Goal: Task Accomplishment & Management: Manage account settings

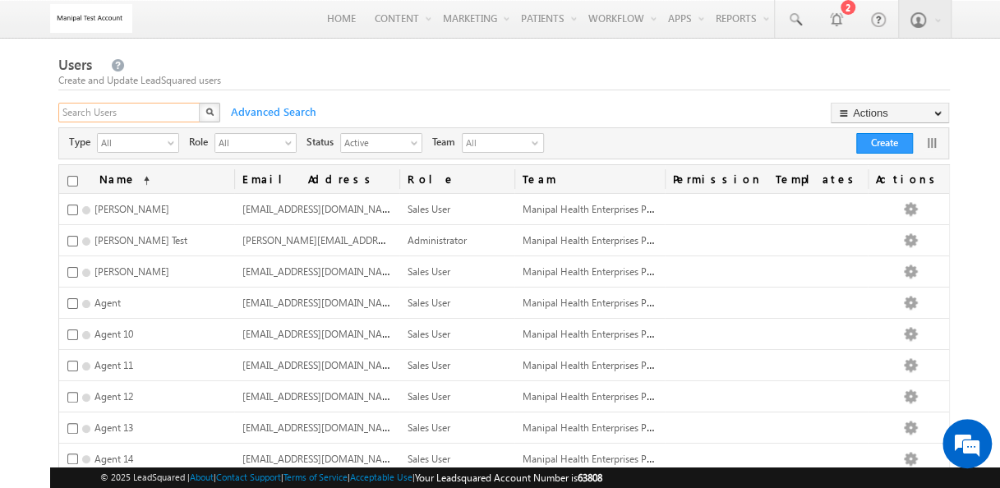
click at [159, 110] on input "text" at bounding box center [129, 113] width 143 height 20
paste input "[EMAIL_ADDRESS][DOMAIN_NAME]"
type input "[EMAIL_ADDRESS][DOMAIN_NAME]"
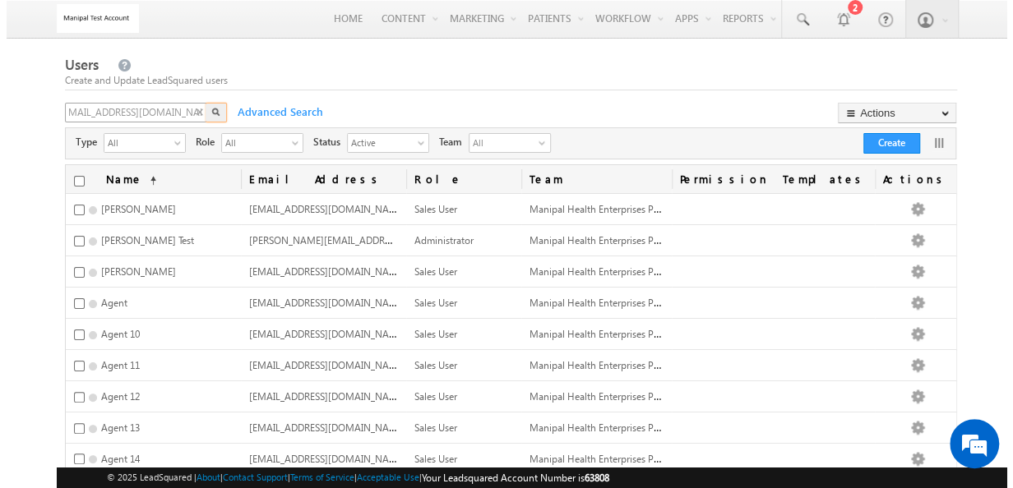
scroll to position [0, 0]
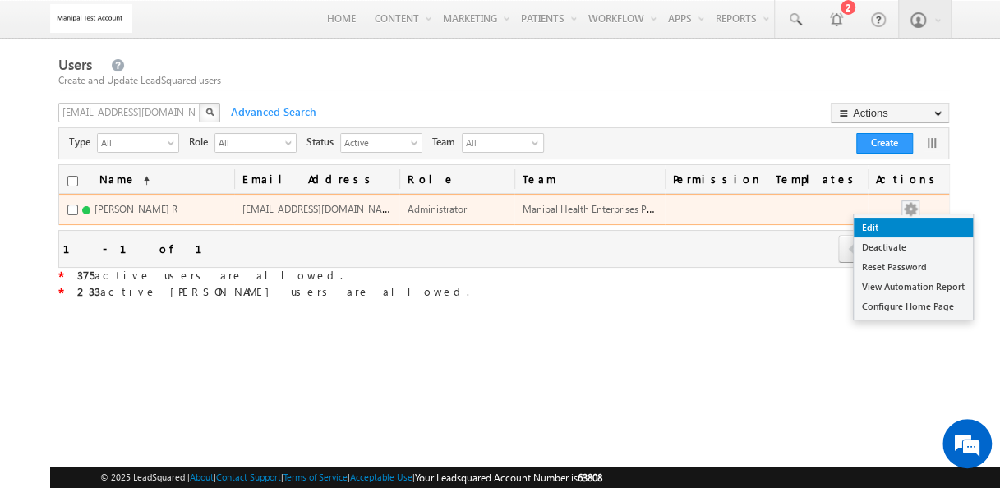
click at [909, 219] on link "Edit" at bounding box center [913, 228] width 119 height 20
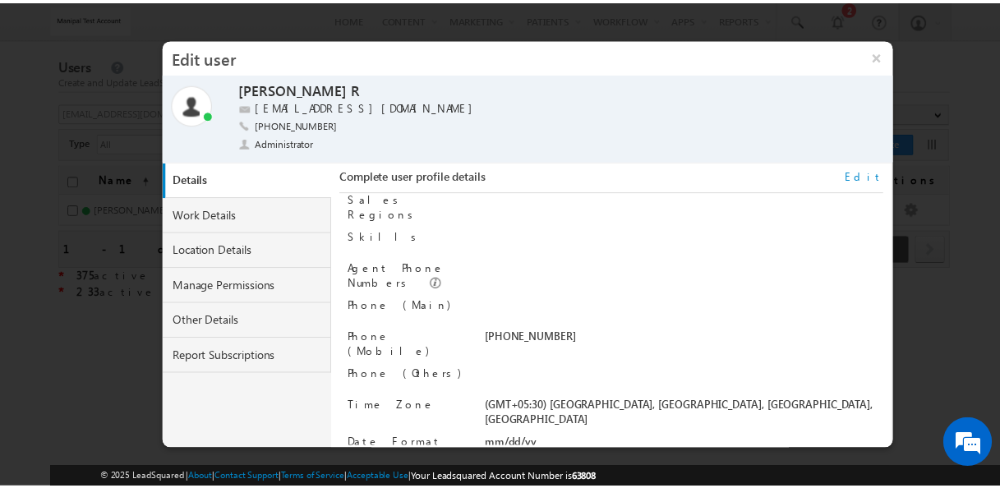
scroll to position [166, 0]
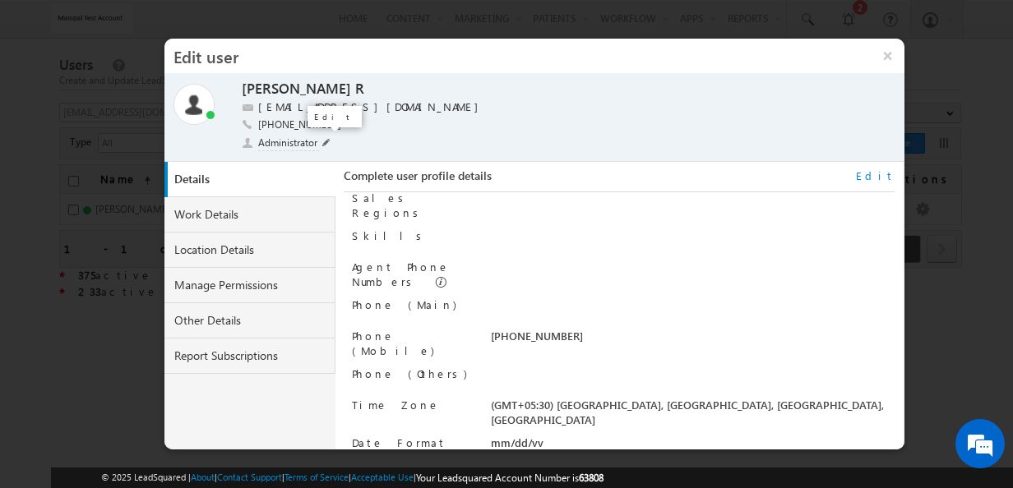
click at [323, 144] on span at bounding box center [326, 143] width 8 height 8
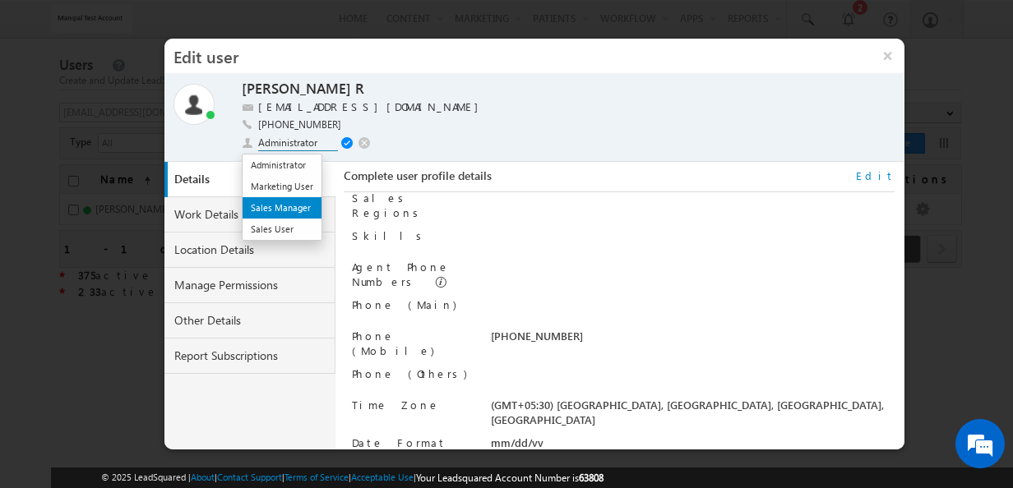
click at [298, 206] on li "Sales Manager" at bounding box center [281, 207] width 79 height 21
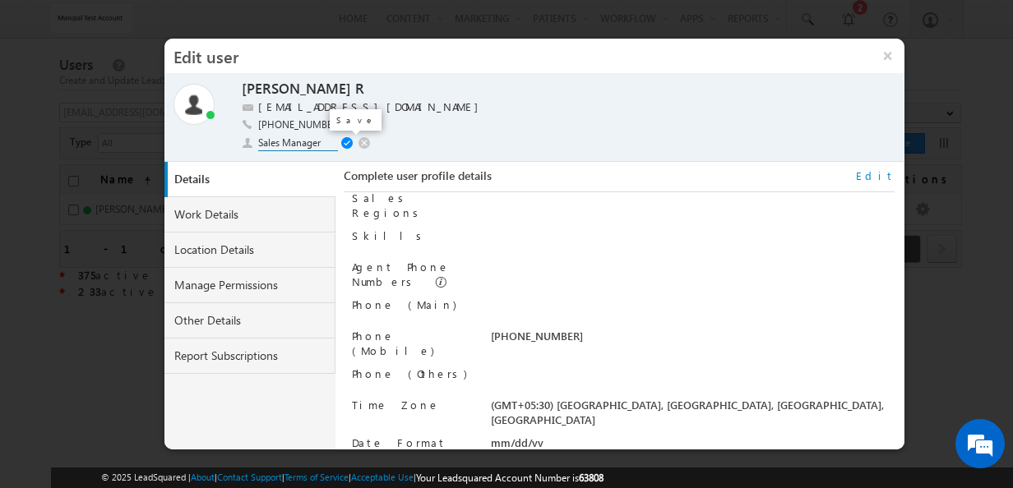
click at [347, 145] on span at bounding box center [349, 143] width 16 height 13
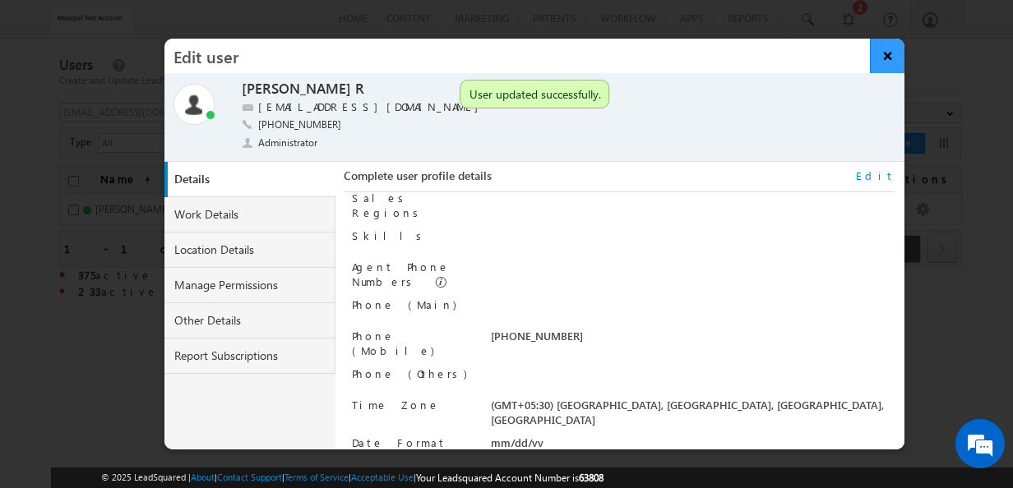
click at [878, 57] on button "×" at bounding box center [887, 56] width 35 height 35
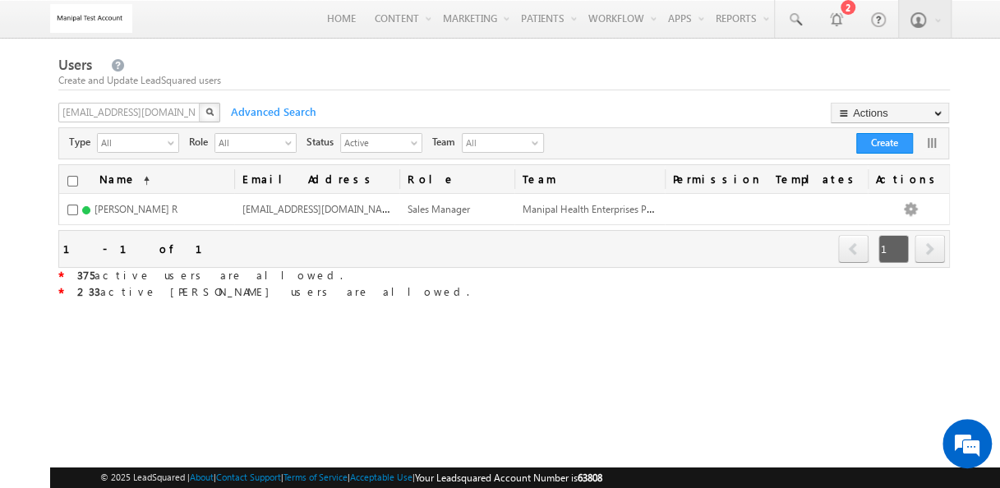
click at [549, 150] on div "Type All select -1 Role All select All Status Active select 0 Team All No recor…" at bounding box center [503, 143] width 889 height 25
click at [544, 147] on link "All" at bounding box center [503, 143] width 82 height 20
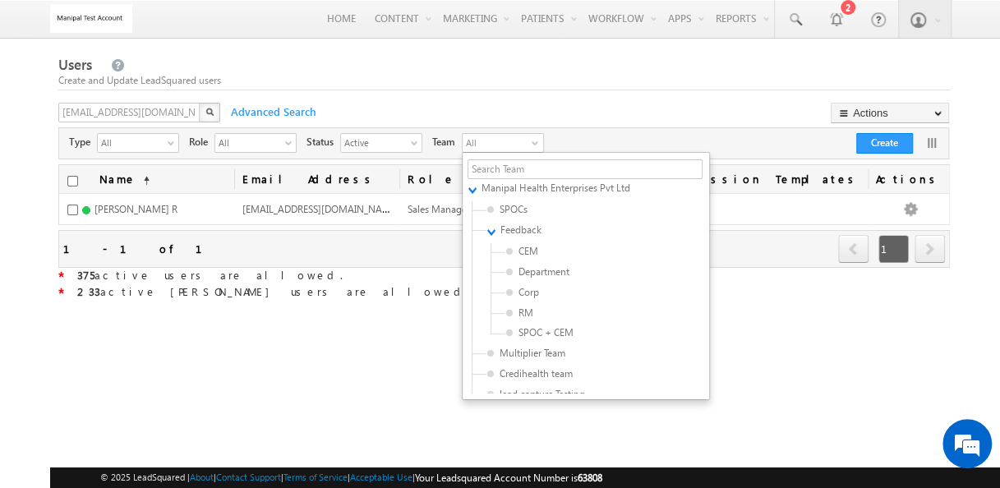
click at [634, 115] on div "[EMAIL_ADDRESS][DOMAIN_NAME] X Advanced Search Actions Import Users Update via …" at bounding box center [502, 115] width 889 height 25
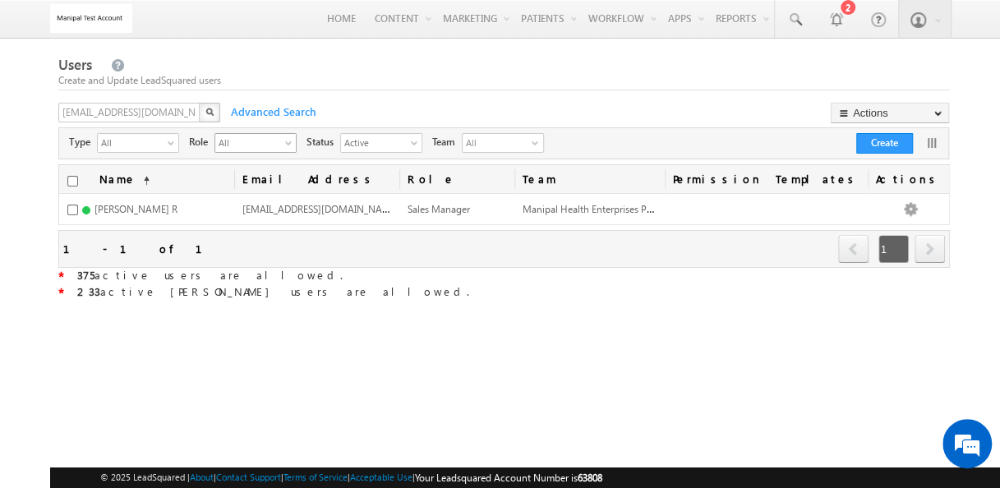
click at [297, 143] on div "Status Active select 0" at bounding box center [360, 143] width 126 height 25
click at [289, 145] on span "select" at bounding box center [291, 142] width 13 height 9
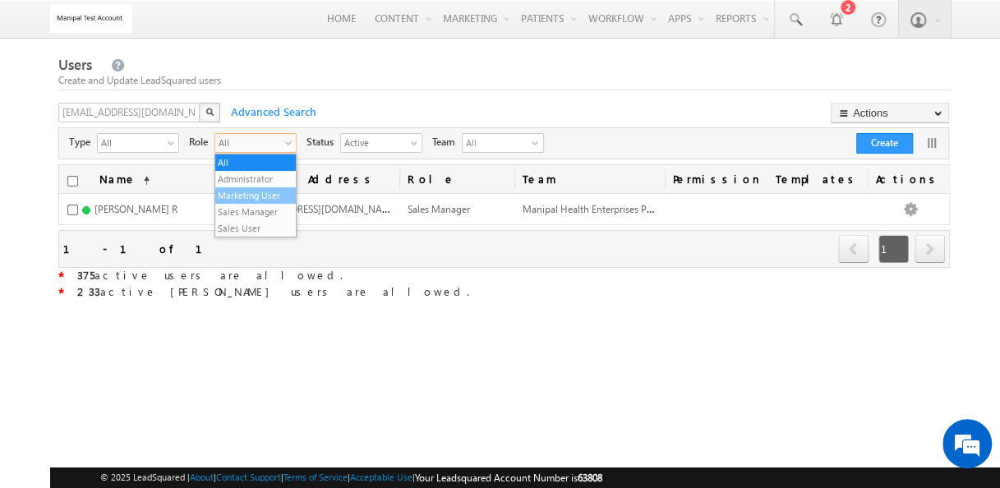
click at [273, 194] on li "Marketing User" at bounding box center [255, 195] width 81 height 16
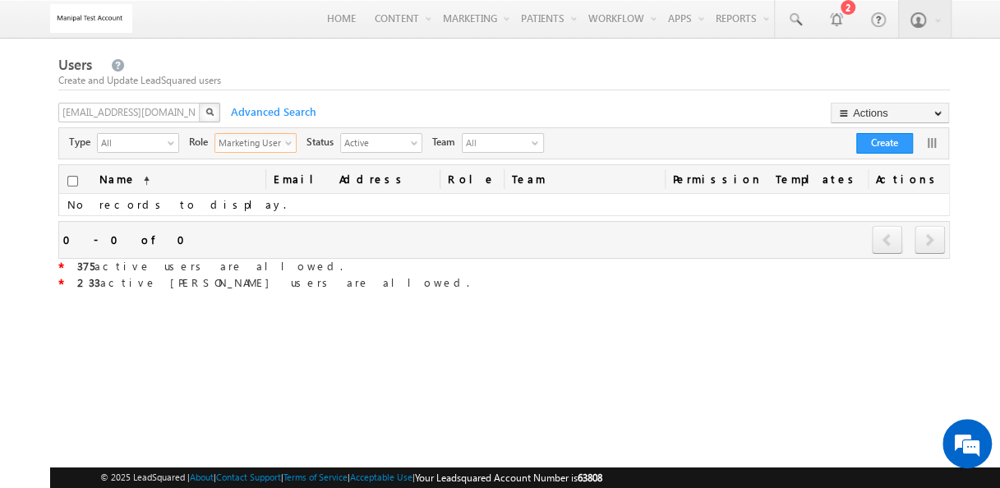
click at [282, 143] on span "Marketing User" at bounding box center [248, 142] width 67 height 16
click at [278, 179] on li "Administrator" at bounding box center [255, 179] width 81 height 16
click at [191, 115] on div "X" at bounding box center [140, 115] width 164 height 24
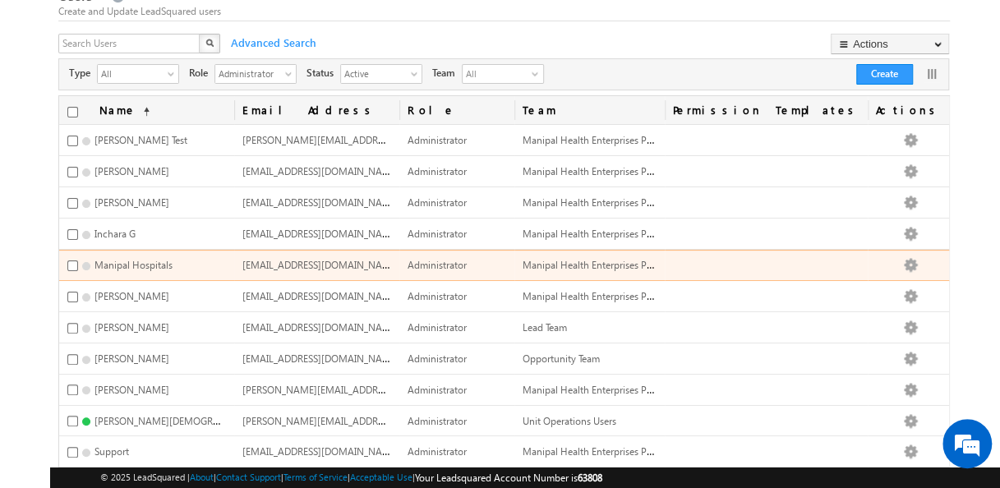
scroll to position [0, 0]
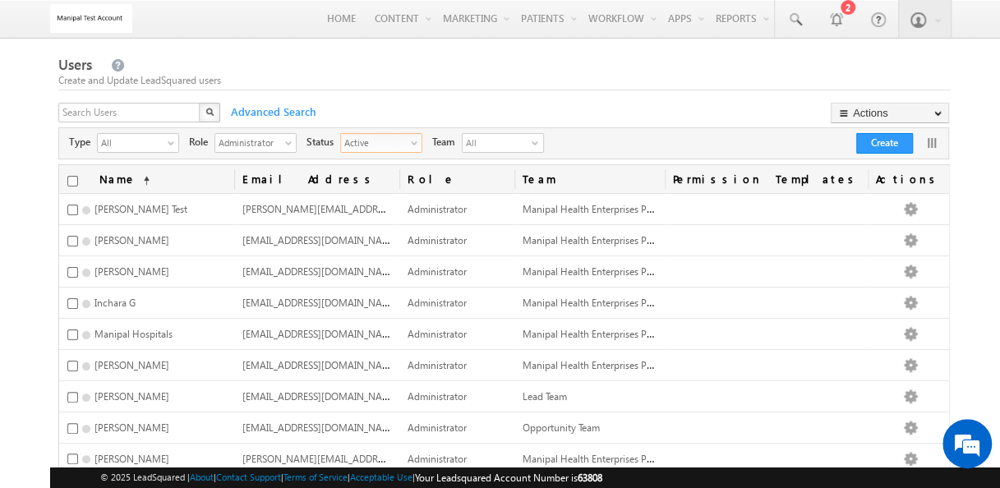
click at [393, 141] on span "Active" at bounding box center [374, 142] width 67 height 16
click at [367, 182] on li "Active" at bounding box center [381, 179] width 81 height 16
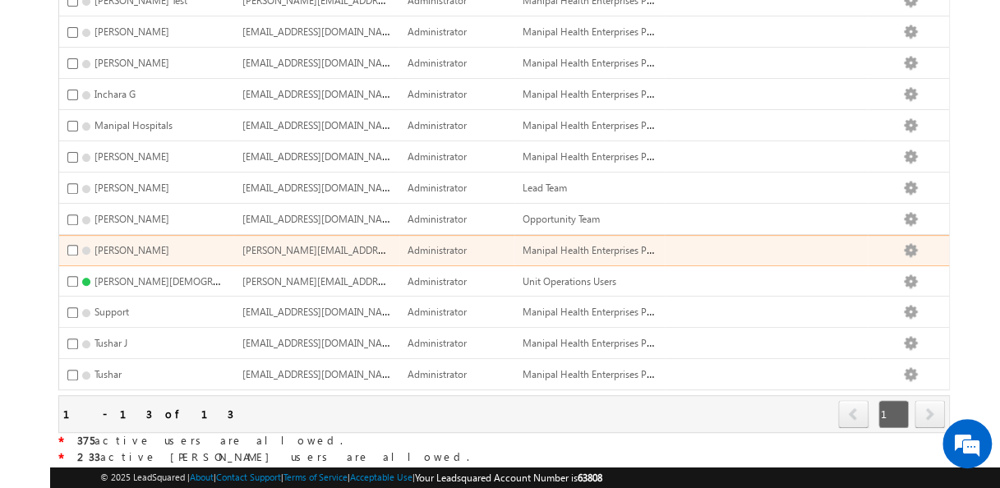
scroll to position [210, 0]
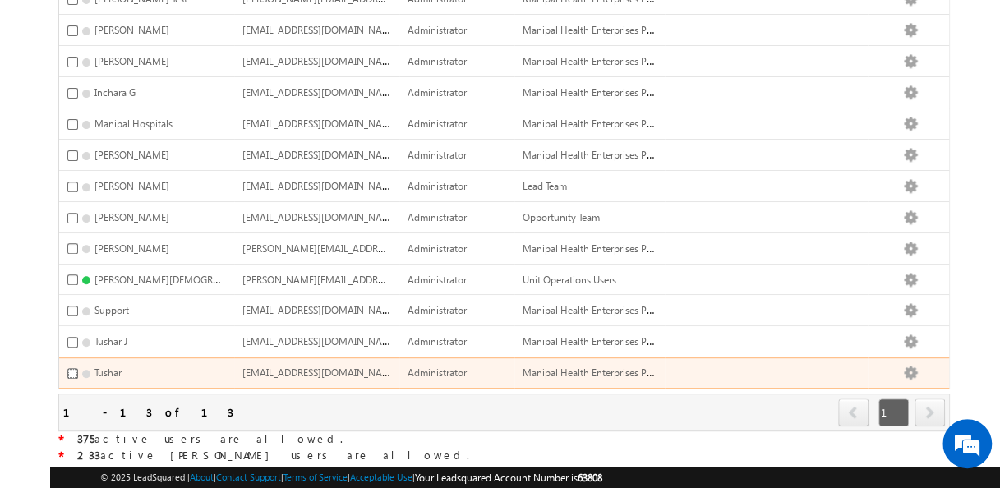
click at [70, 368] on input "checkbox" at bounding box center [72, 373] width 11 height 11
checkbox input "true"
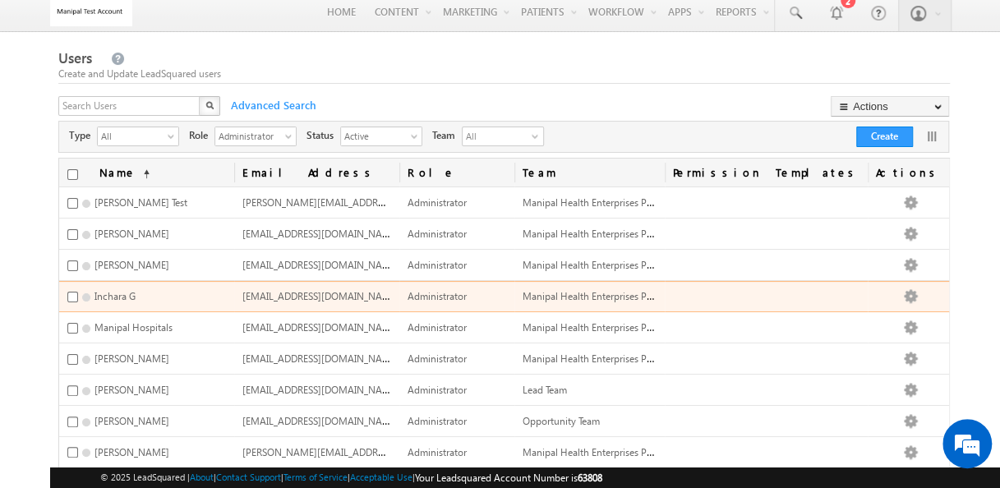
scroll to position [7, 0]
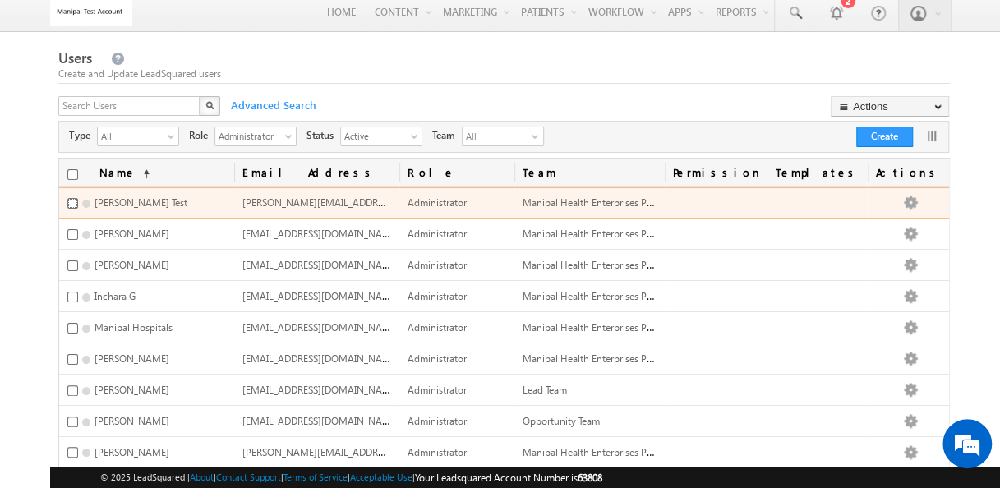
click at [70, 203] on input "checkbox" at bounding box center [72, 203] width 11 height 11
checkbox input "true"
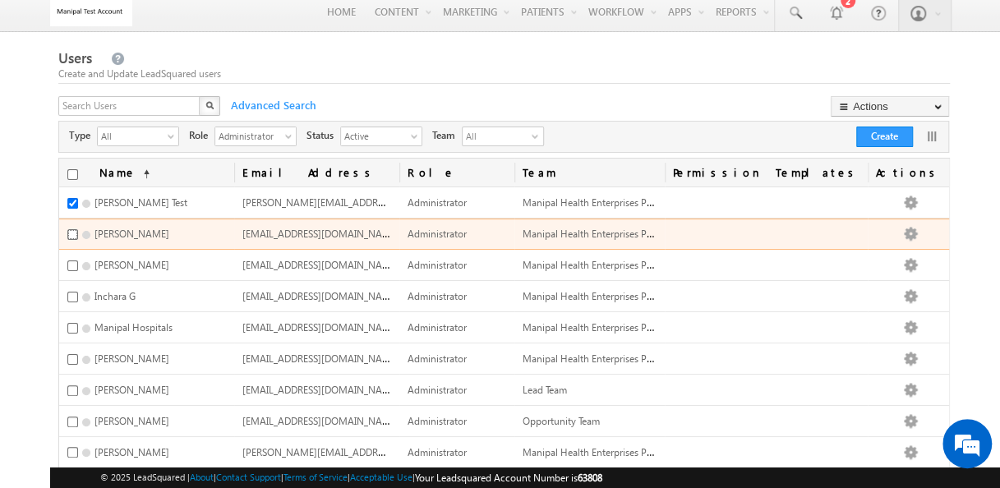
click at [71, 233] on input "checkbox" at bounding box center [72, 234] width 11 height 11
checkbox input "true"
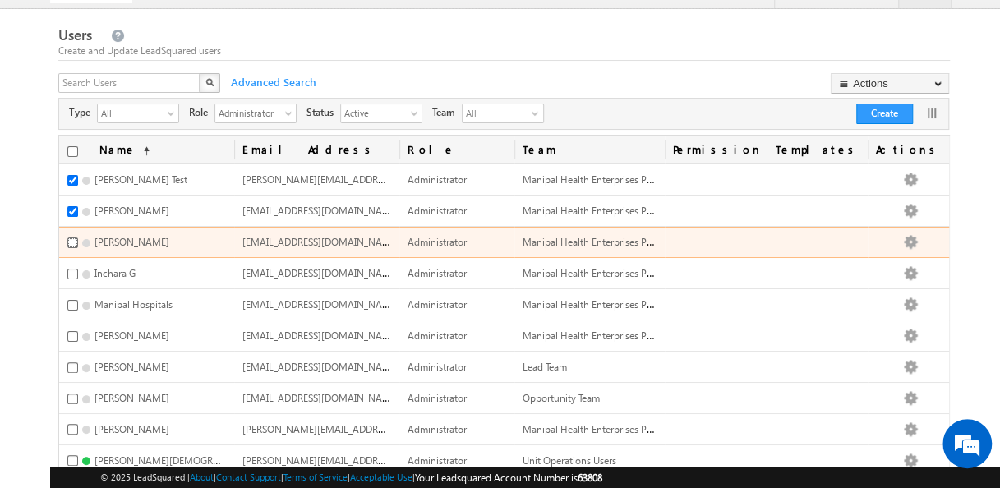
click at [72, 242] on input "checkbox" at bounding box center [72, 243] width 11 height 11
checkbox input "true"
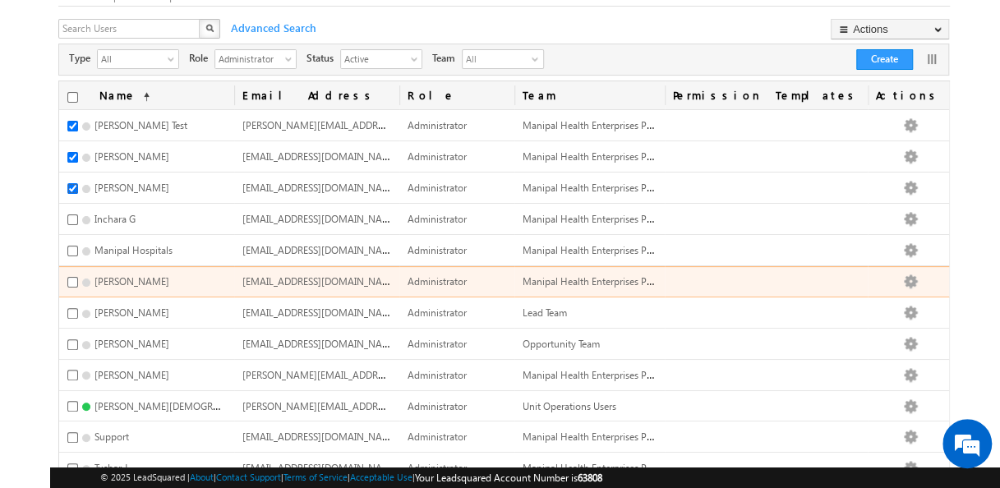
scroll to position [102, 0]
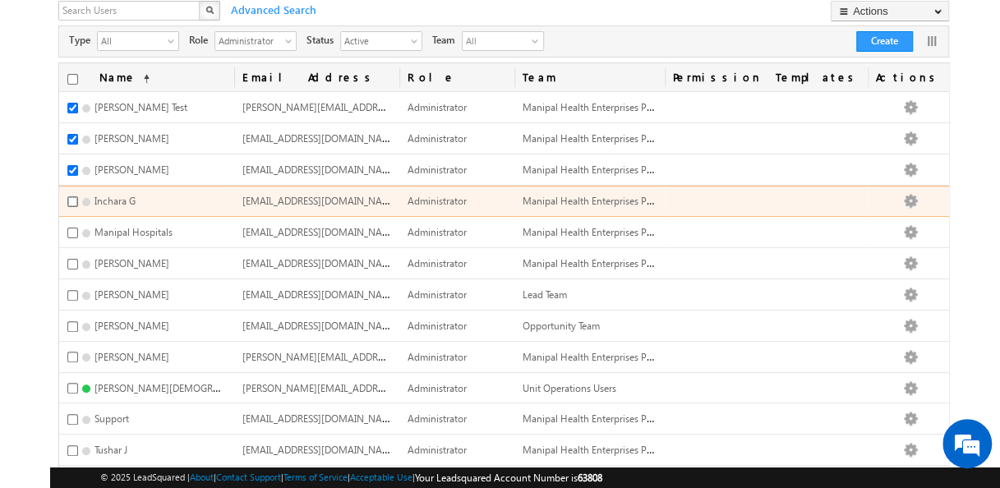
click at [70, 200] on input "checkbox" at bounding box center [72, 201] width 11 height 11
checkbox input "true"
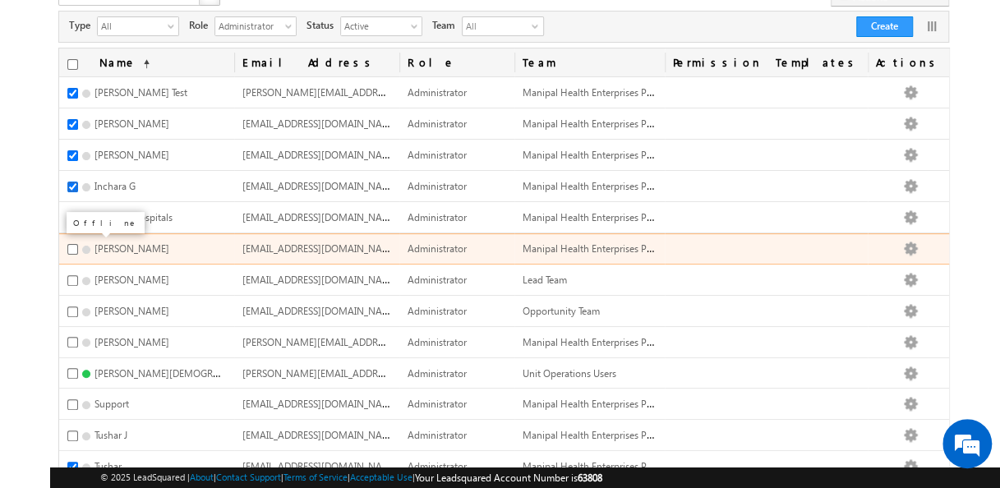
scroll to position [118, 0]
click at [71, 245] on input "checkbox" at bounding box center [72, 247] width 11 height 11
checkbox input "true"
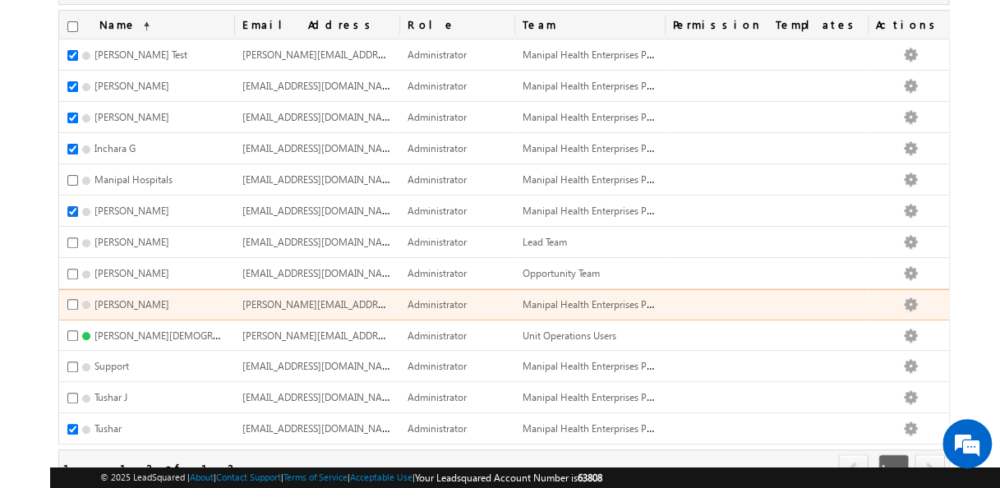
scroll to position [155, 0]
click at [76, 299] on input "checkbox" at bounding box center [72, 304] width 11 height 11
checkbox input "true"
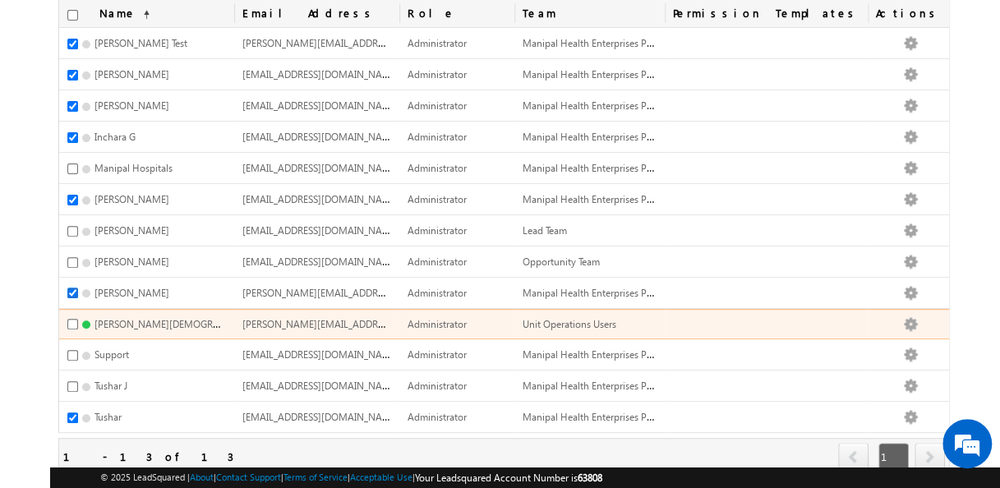
scroll to position [166, 0]
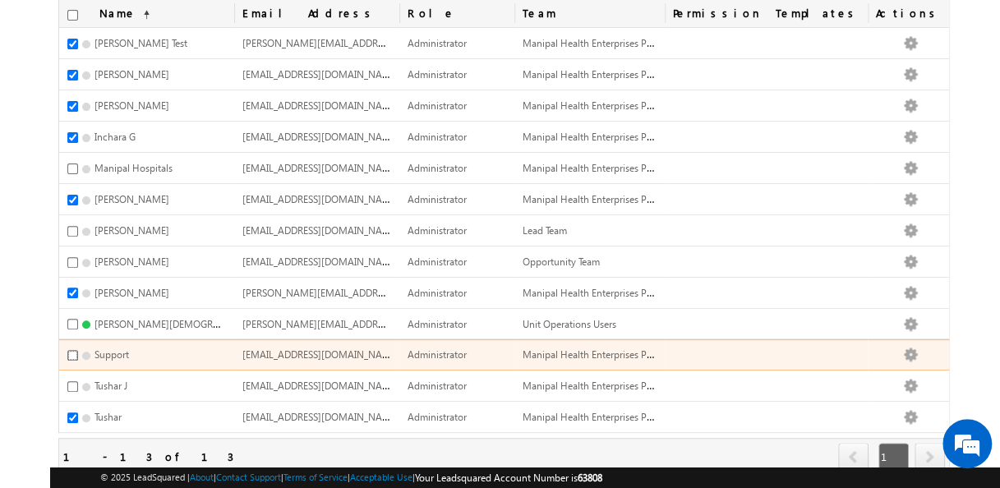
click at [73, 350] on input "checkbox" at bounding box center [72, 355] width 11 height 11
checkbox input "true"
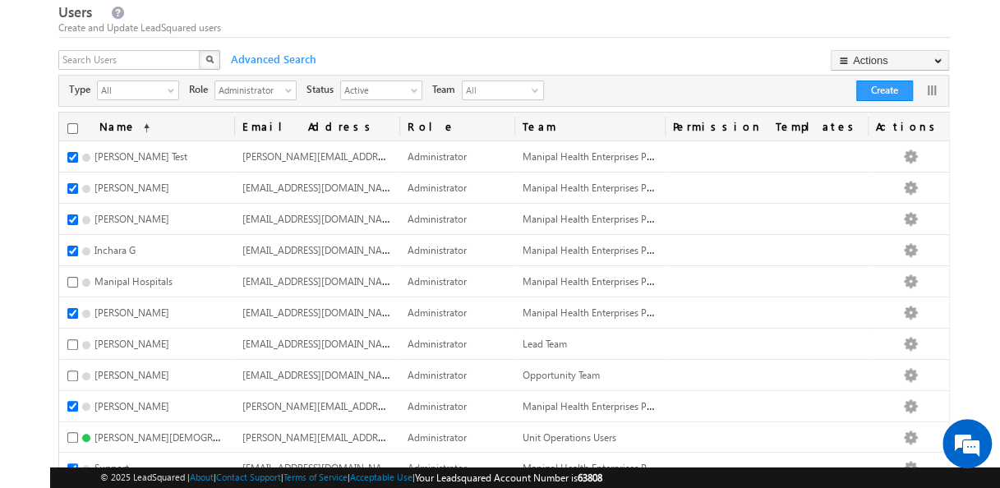
scroll to position [31, 0]
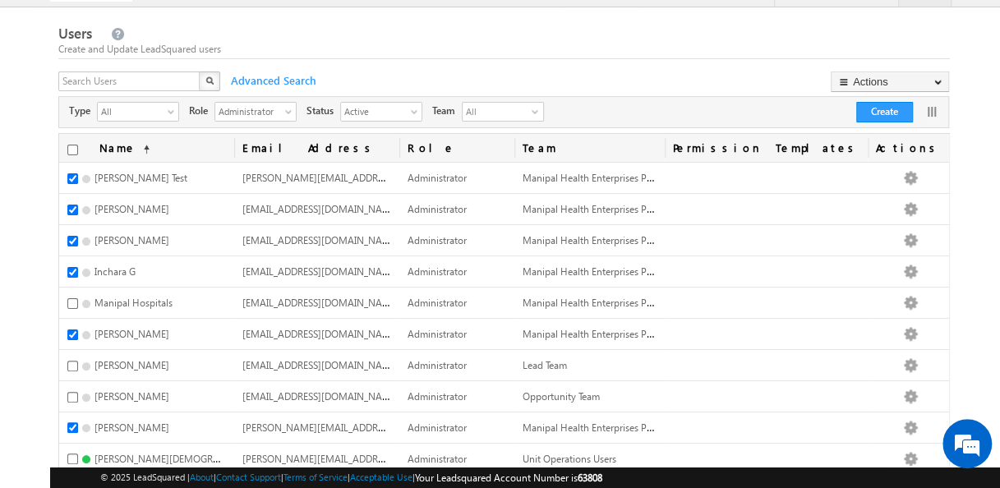
click at [972, 159] on body "Menu [PERSON_NAME][DEMOGRAPHIC_DATA] [PERSON_NAME] .mani palho [PERSON_NAME]@gm…" at bounding box center [500, 319] width 1000 height 701
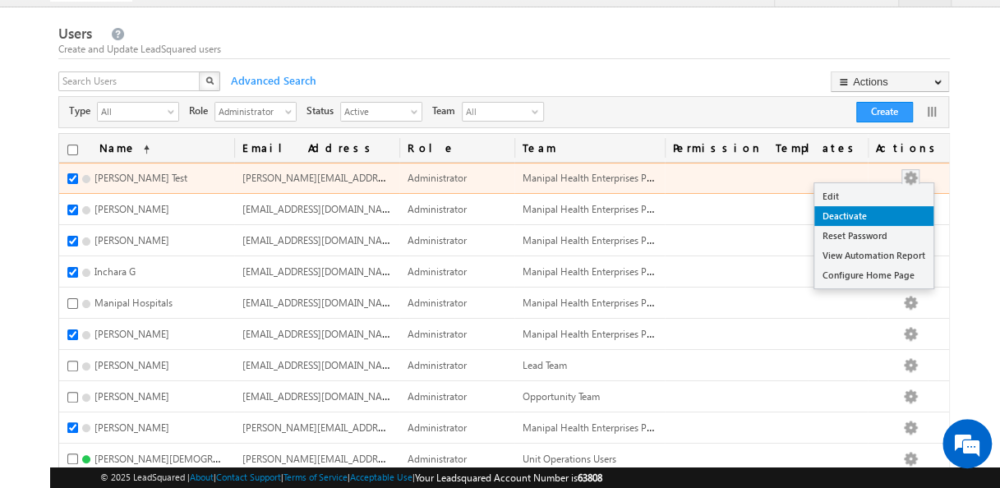
click at [880, 210] on link "Deactivate" at bounding box center [873, 216] width 119 height 20
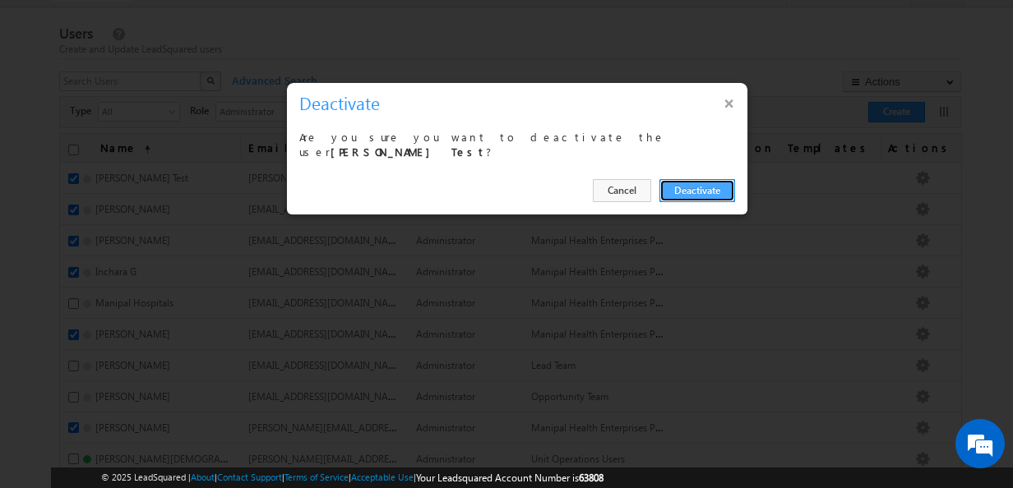
click at [692, 181] on button "Deactivate" at bounding box center [697, 190] width 76 height 23
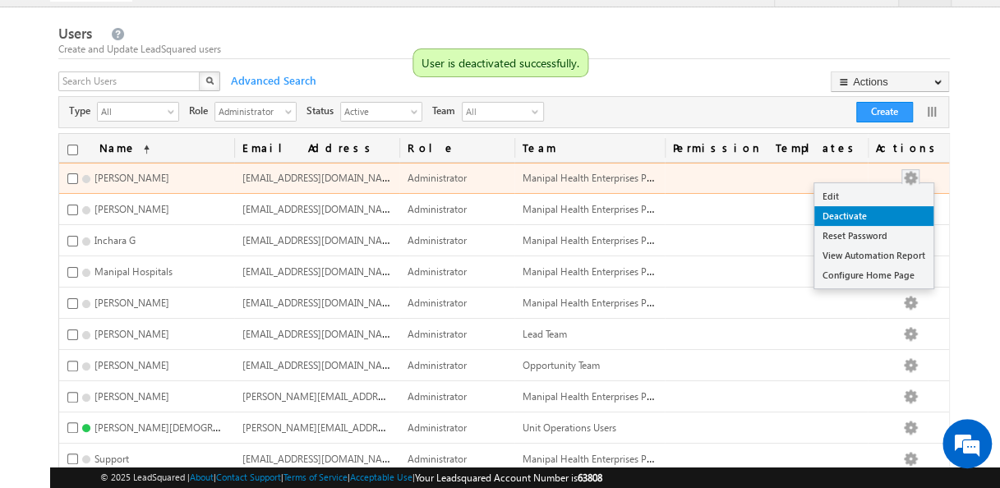
click at [870, 223] on link "Deactivate" at bounding box center [873, 216] width 119 height 20
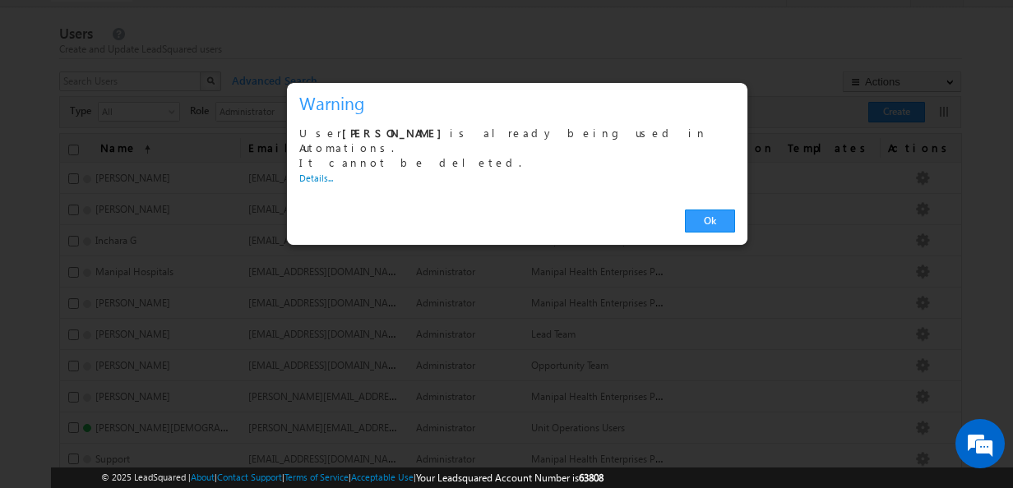
click at [309, 173] on link "Details..." at bounding box center [316, 178] width 34 height 11
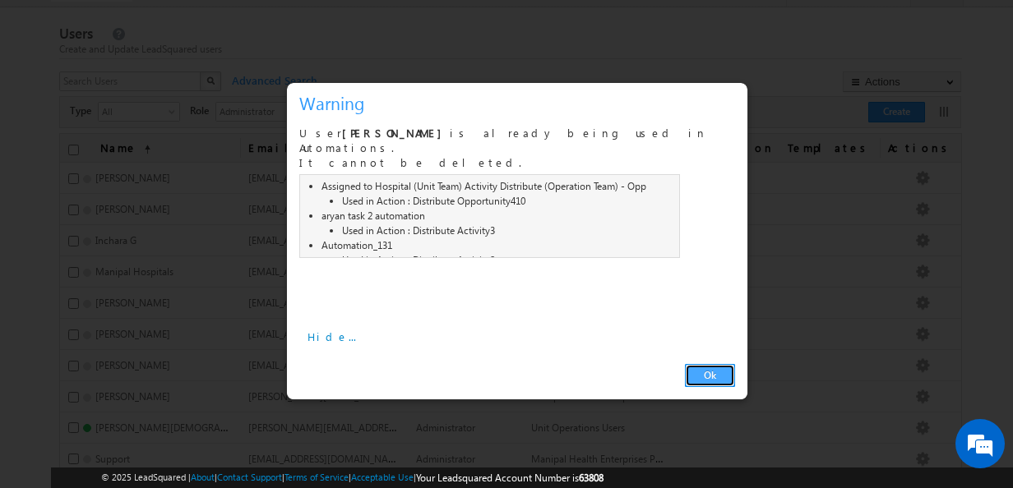
click at [698, 364] on link "Ok" at bounding box center [710, 375] width 50 height 23
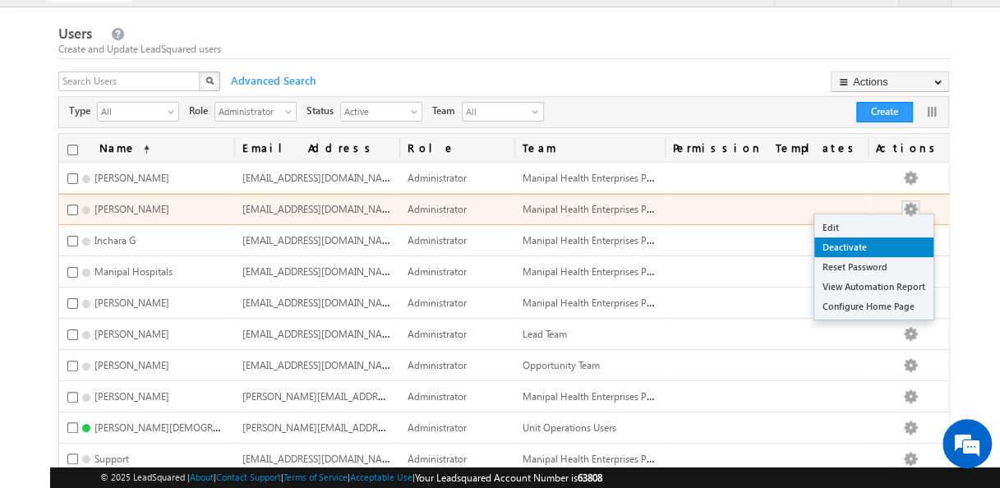
click at [881, 253] on link "Deactivate" at bounding box center [873, 248] width 119 height 20
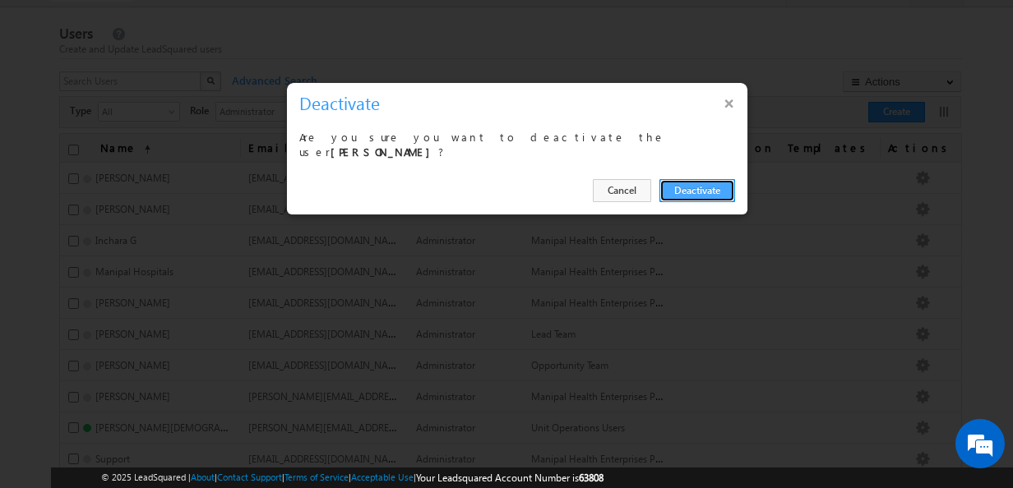
click at [694, 194] on button "Deactivate" at bounding box center [697, 190] width 76 height 23
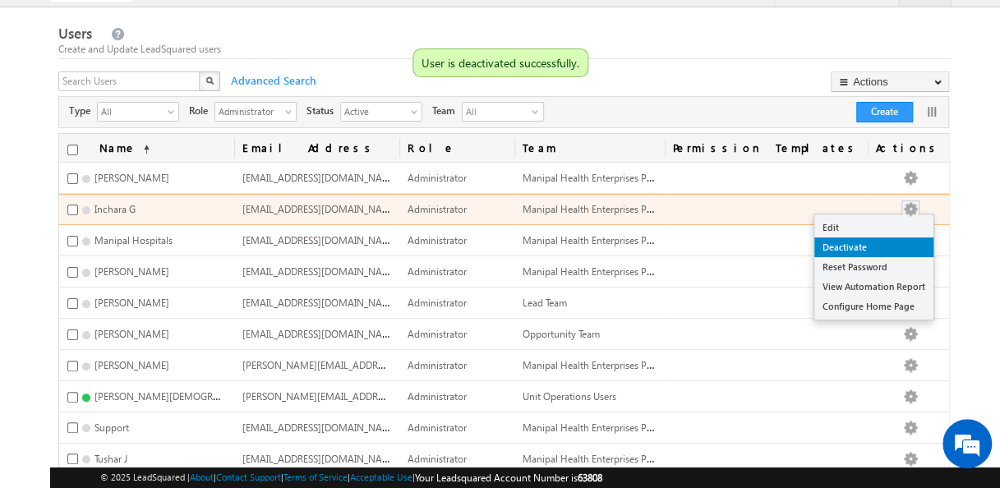
click at [874, 249] on link "Deactivate" at bounding box center [873, 248] width 119 height 20
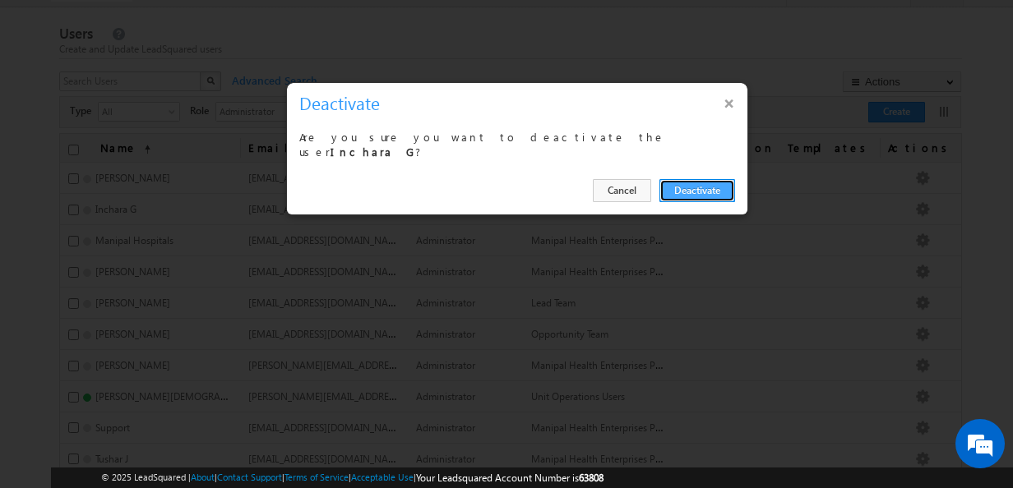
click at [674, 187] on button "Deactivate" at bounding box center [697, 190] width 76 height 23
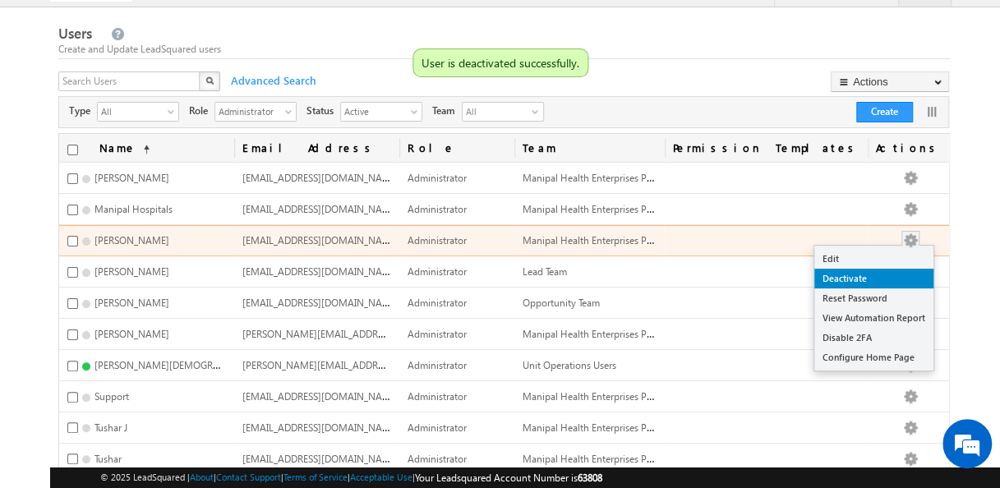
click at [875, 271] on link "Deactivate" at bounding box center [873, 279] width 119 height 20
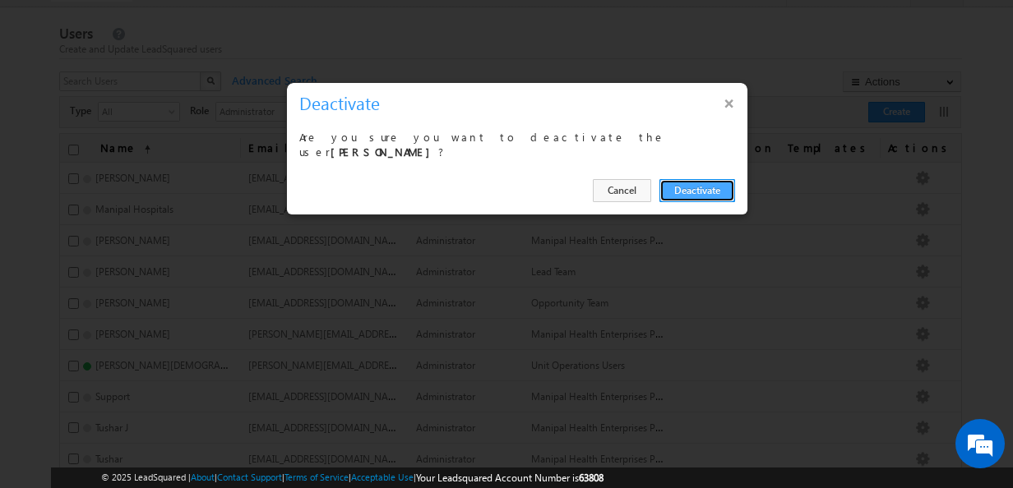
click at [694, 193] on button "Deactivate" at bounding box center [697, 190] width 76 height 23
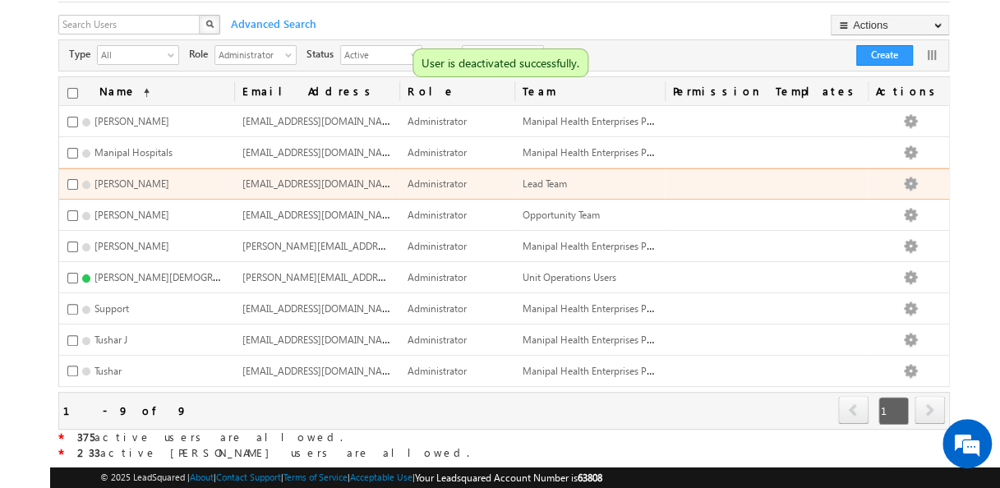
scroll to position [113, 0]
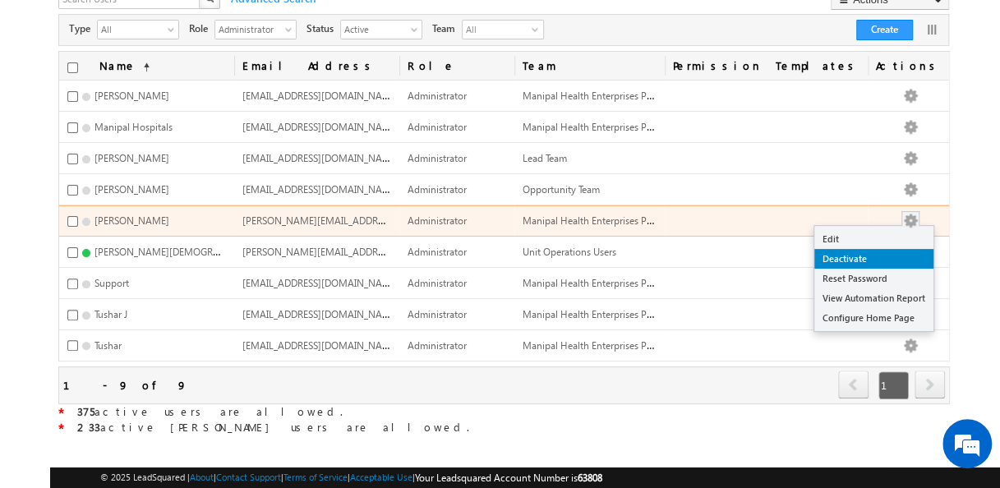
click at [874, 251] on link "Deactivate" at bounding box center [873, 259] width 119 height 20
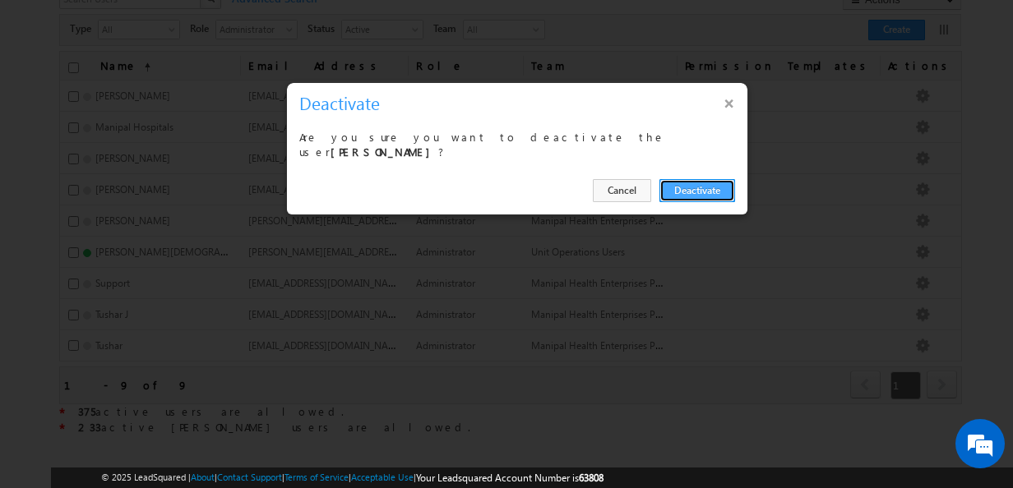
click at [680, 187] on button "Deactivate" at bounding box center [697, 190] width 76 height 23
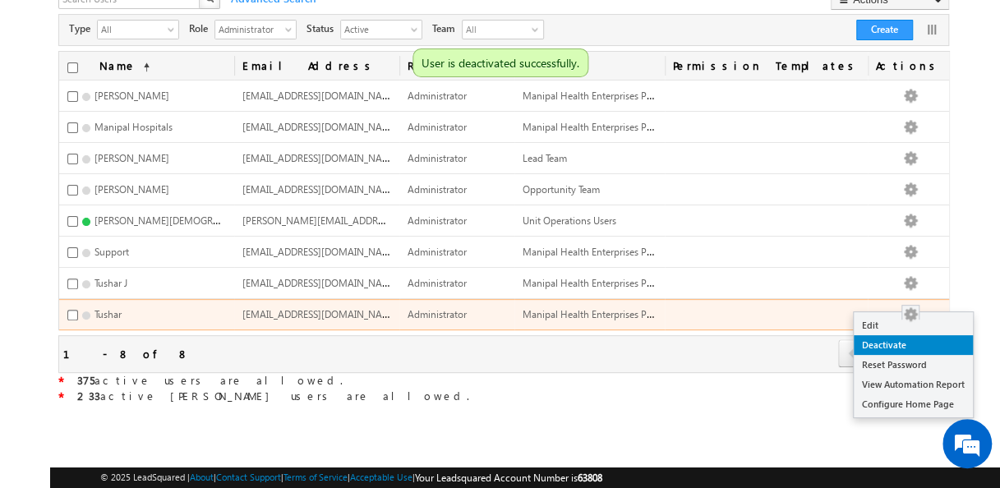
click at [912, 340] on link "Deactivate" at bounding box center [913, 345] width 119 height 20
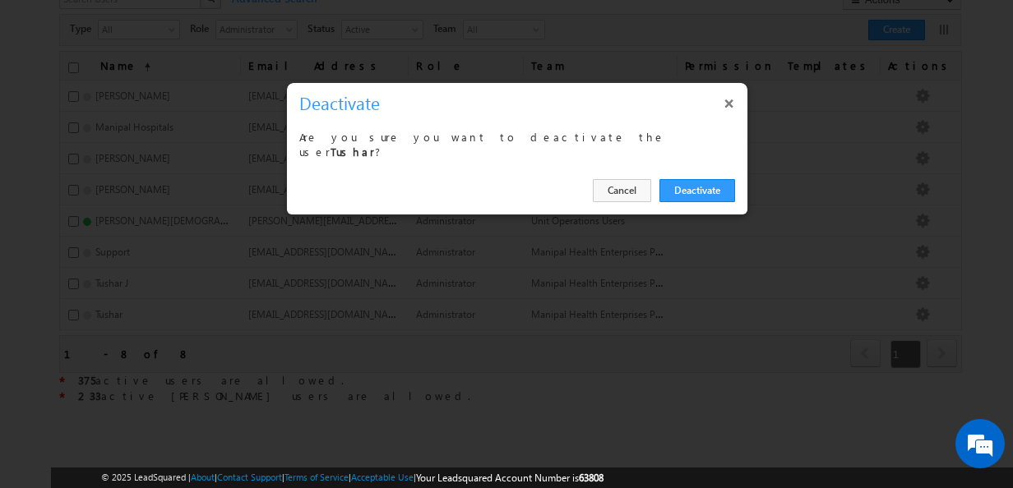
click at [730, 101] on button "×" at bounding box center [729, 103] width 26 height 29
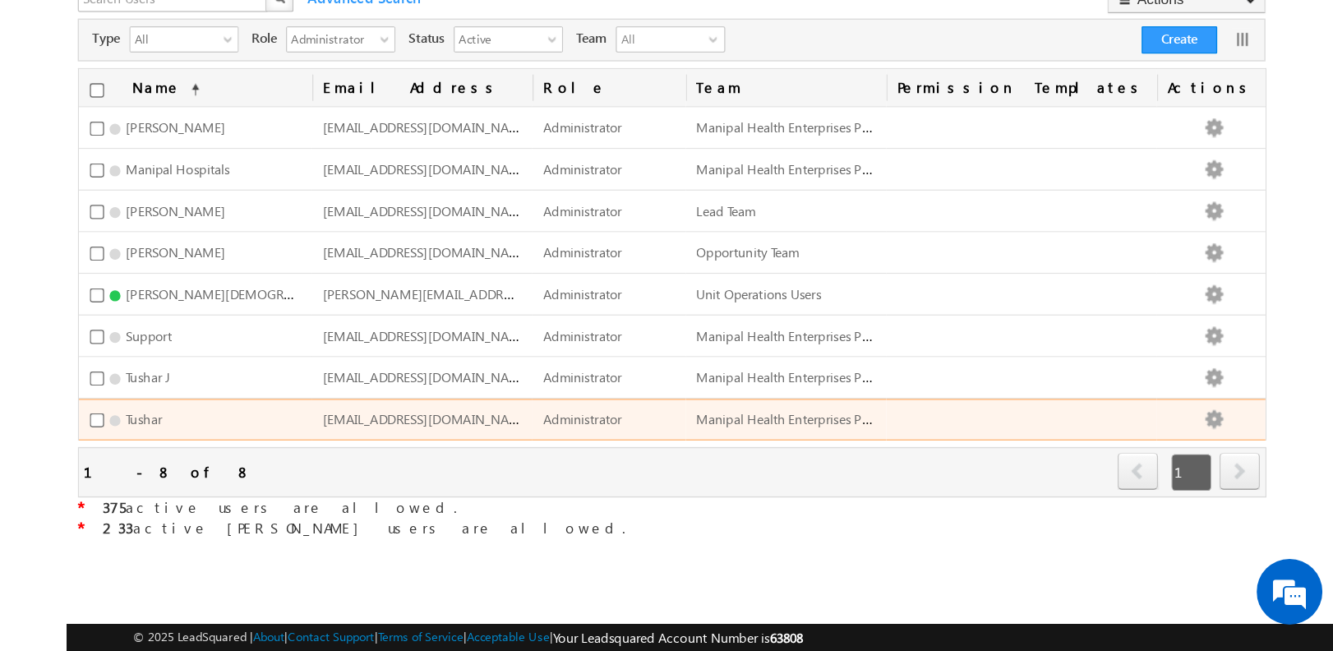
scroll to position [0, 0]
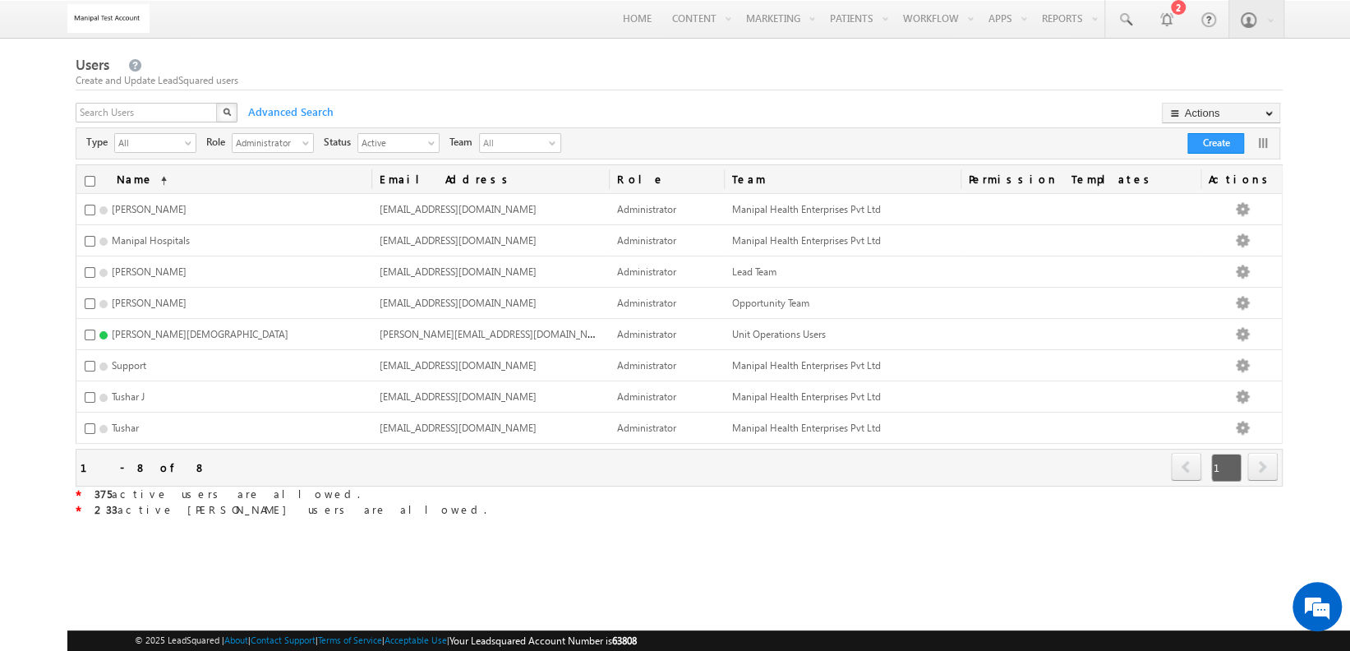
drag, startPoint x: 995, startPoint y: 36, endPoint x: 783, endPoint y: 112, distance: 225.1
click at [783, 112] on div "X Advanced Search Actions Import Users Update via CSV Export Users Bulk Update …" at bounding box center [677, 115] width 1203 height 25
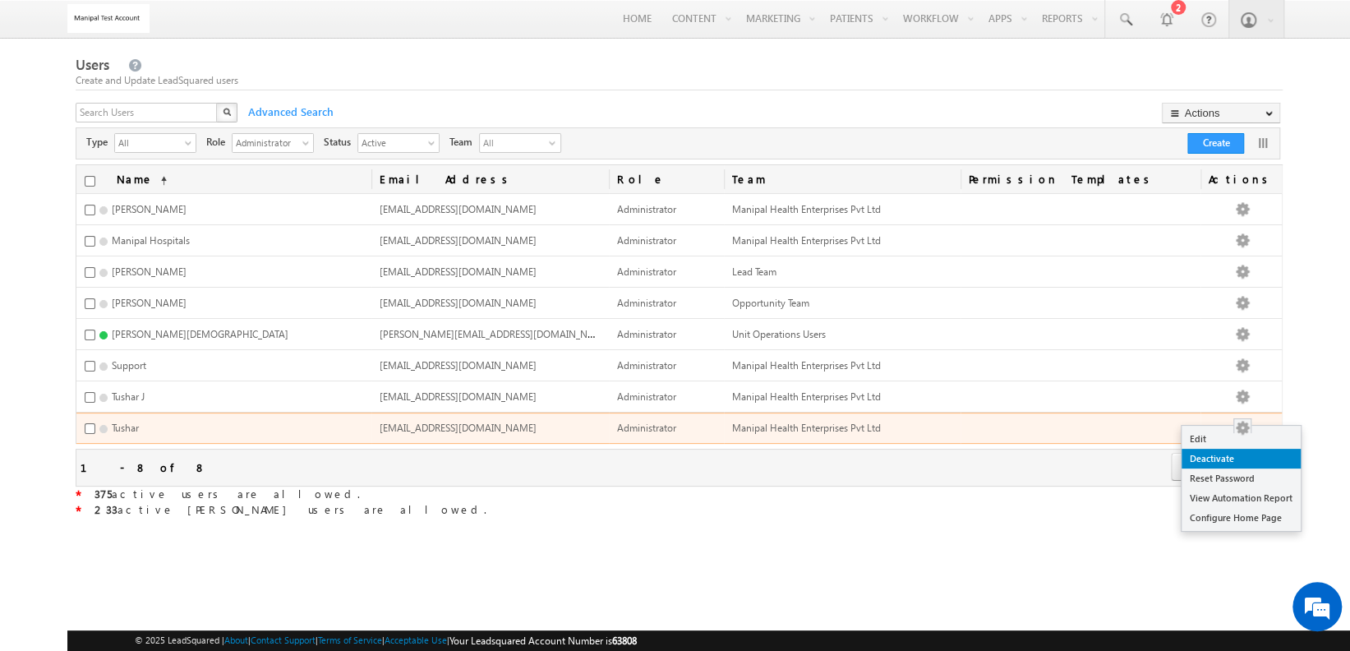
click at [999, 457] on link "Deactivate" at bounding box center [1241, 459] width 119 height 20
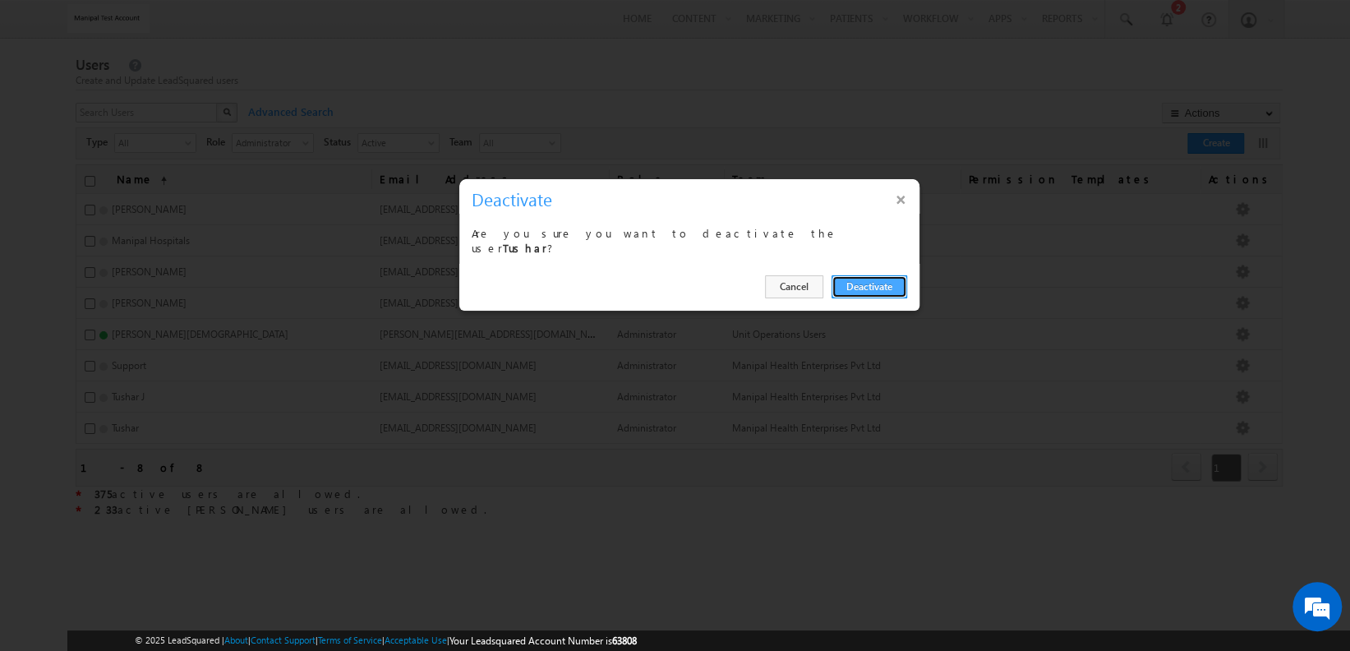
click at [890, 278] on button "Deactivate" at bounding box center [870, 286] width 76 height 23
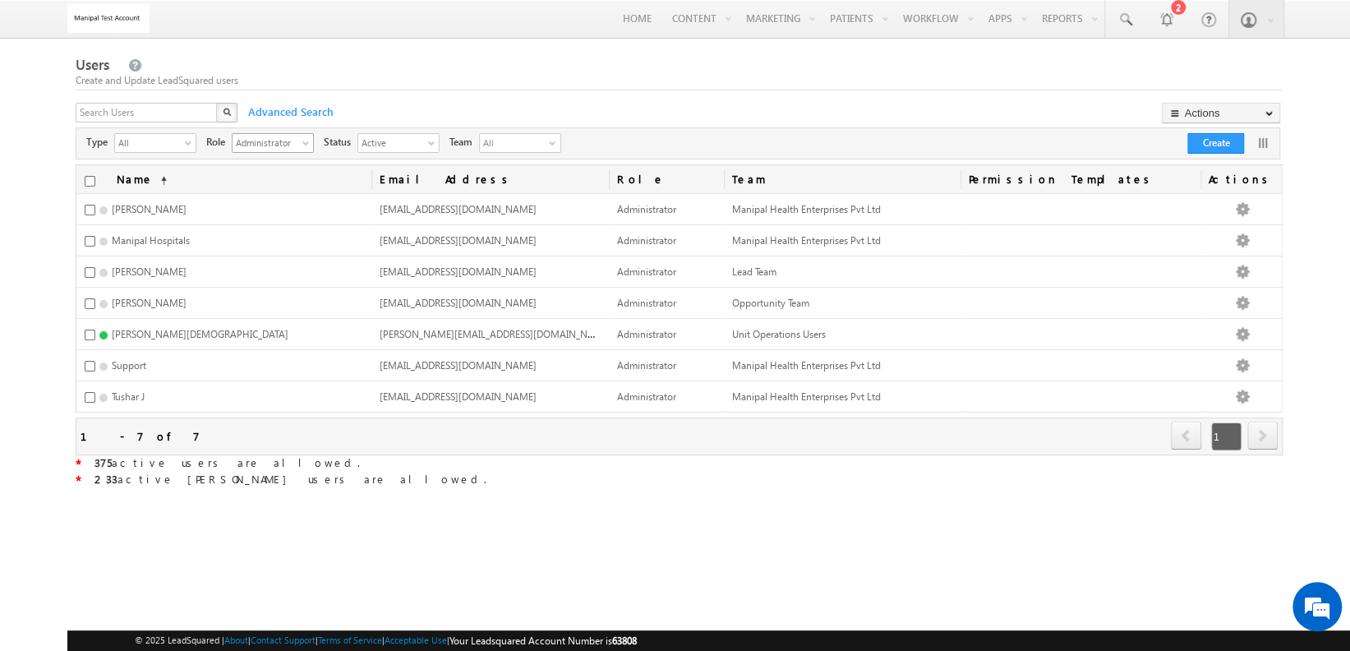
click at [309, 151] on span "select" at bounding box center [307, 148] width 11 height 28
click at [275, 217] on li "Sales Manager" at bounding box center [273, 213] width 80 height 16
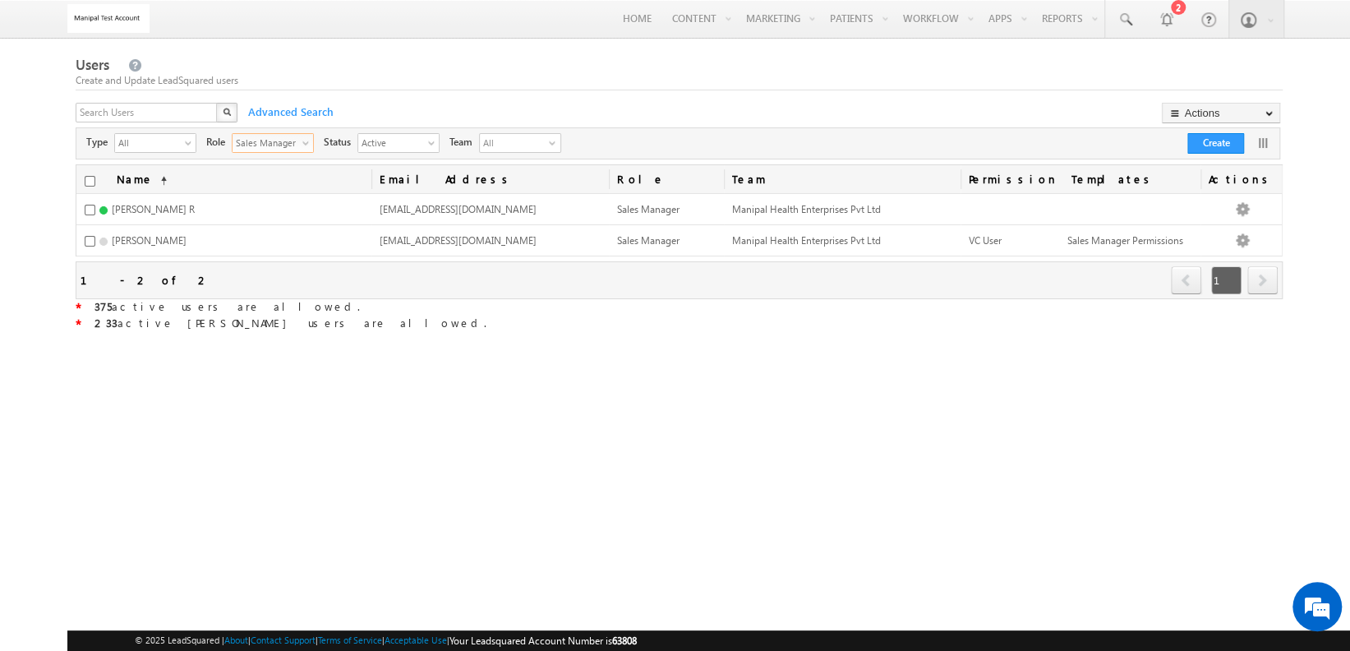
click at [299, 141] on span "Sales Manager" at bounding box center [266, 142] width 67 height 16
click at [285, 230] on li "Sales User" at bounding box center [273, 229] width 80 height 16
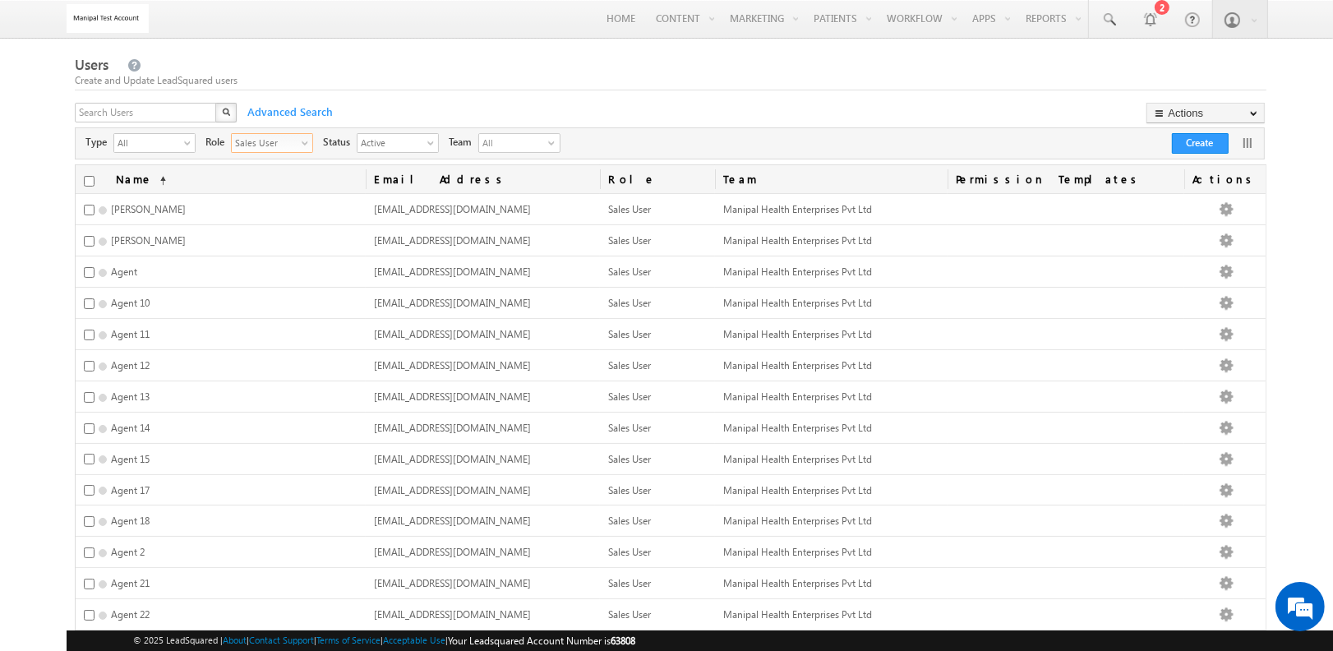
click at [303, 141] on span "select" at bounding box center [308, 142] width 13 height 9
click at [277, 178] on li "Administrator" at bounding box center [273, 180] width 80 height 16
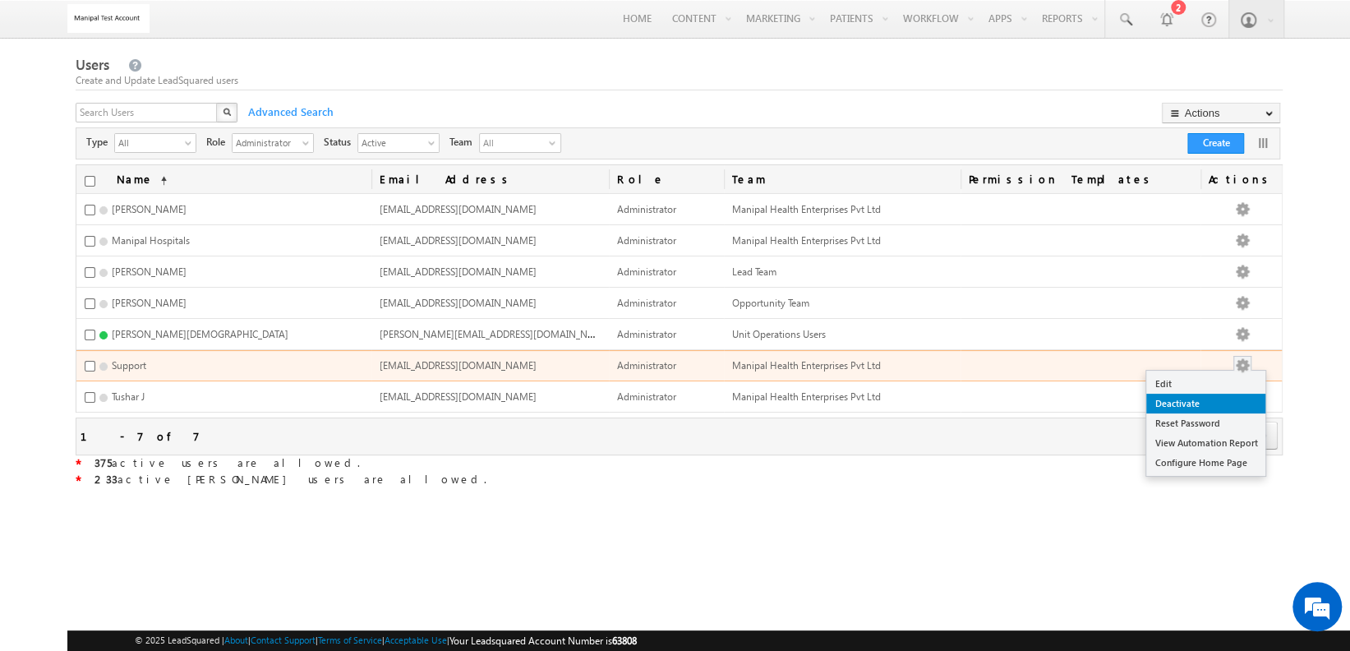
click at [999, 394] on link "Deactivate" at bounding box center [1205, 404] width 119 height 20
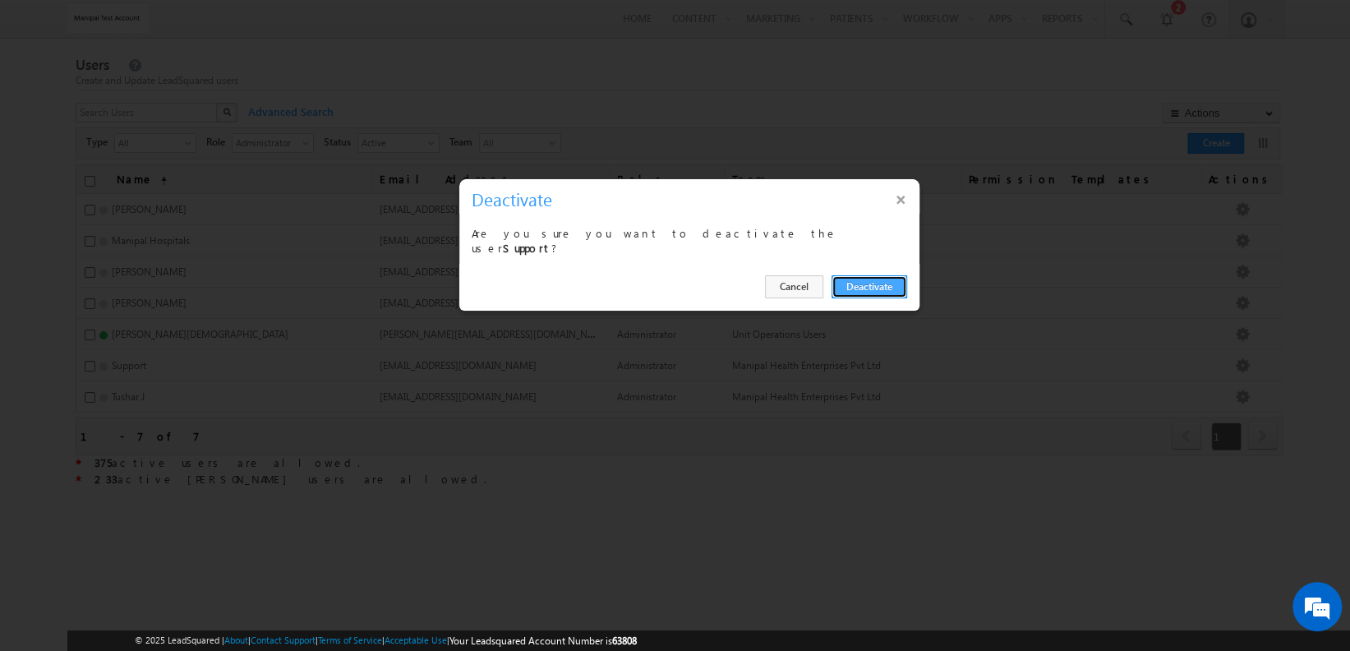
click at [866, 275] on button "Deactivate" at bounding box center [870, 286] width 76 height 23
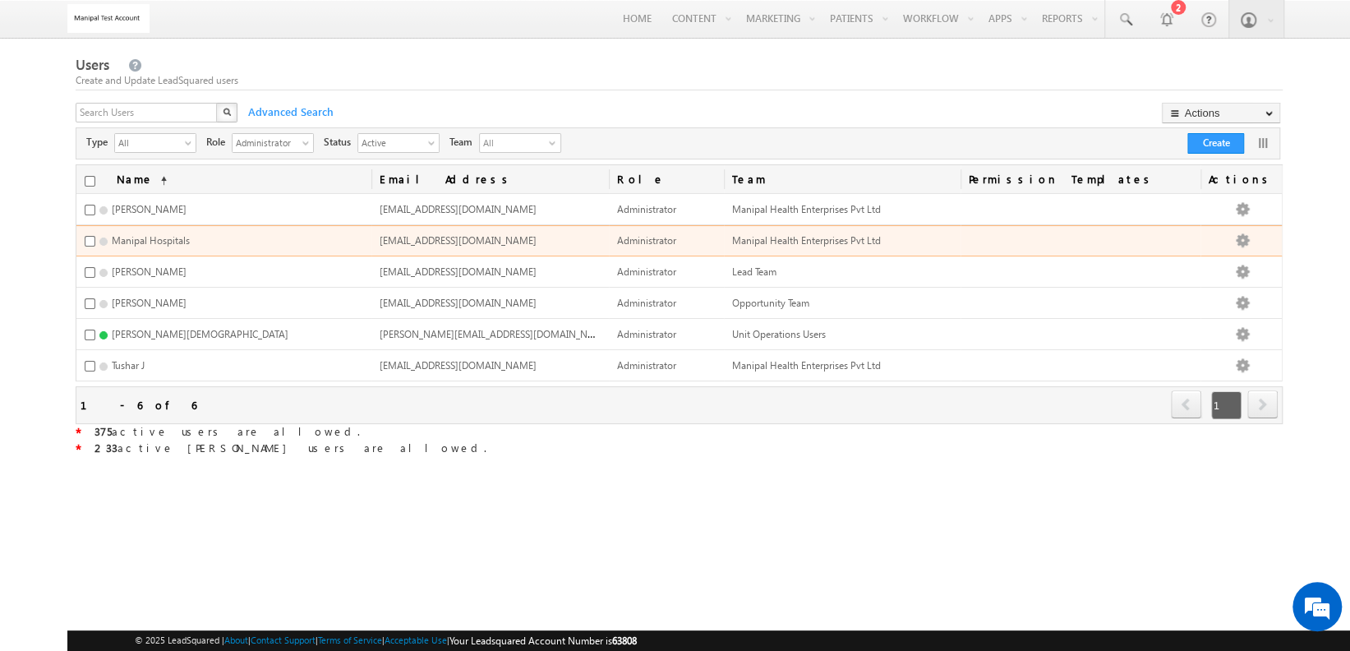
click at [999, 233] on td at bounding box center [1081, 240] width 240 height 31
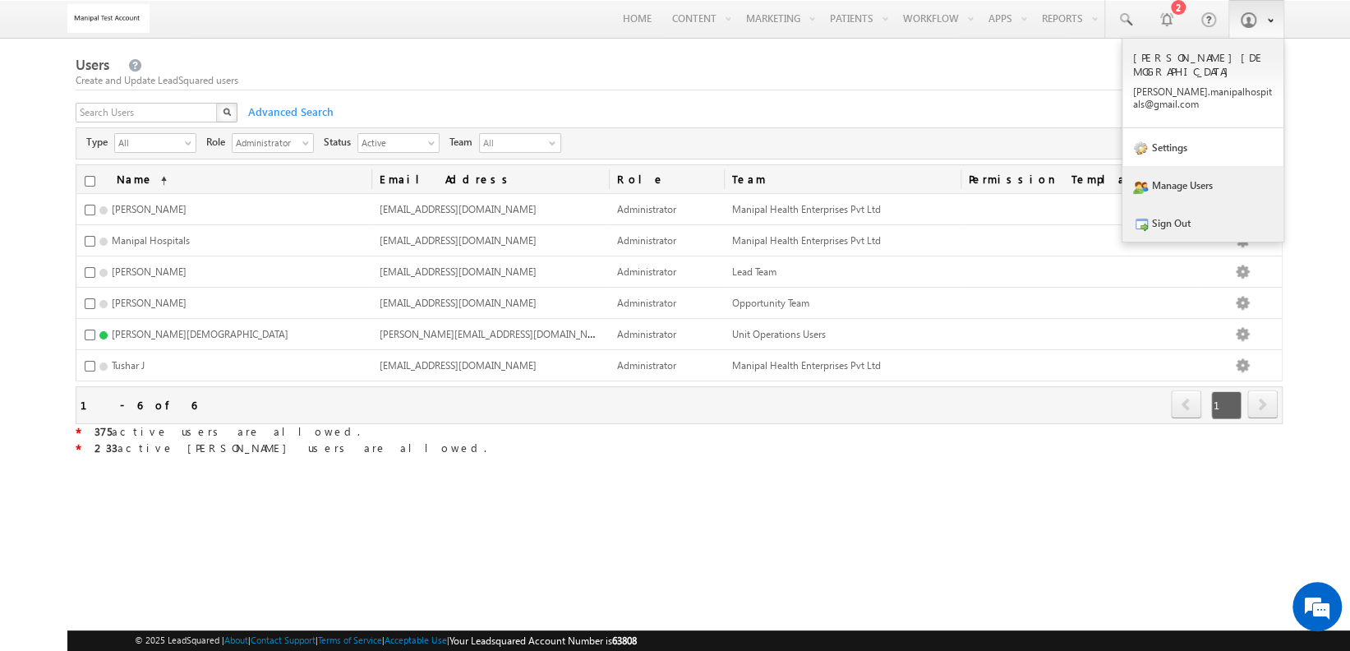
click at [999, 214] on link "Sign Out" at bounding box center [1203, 223] width 161 height 38
